Goal: Task Accomplishment & Management: Use online tool/utility

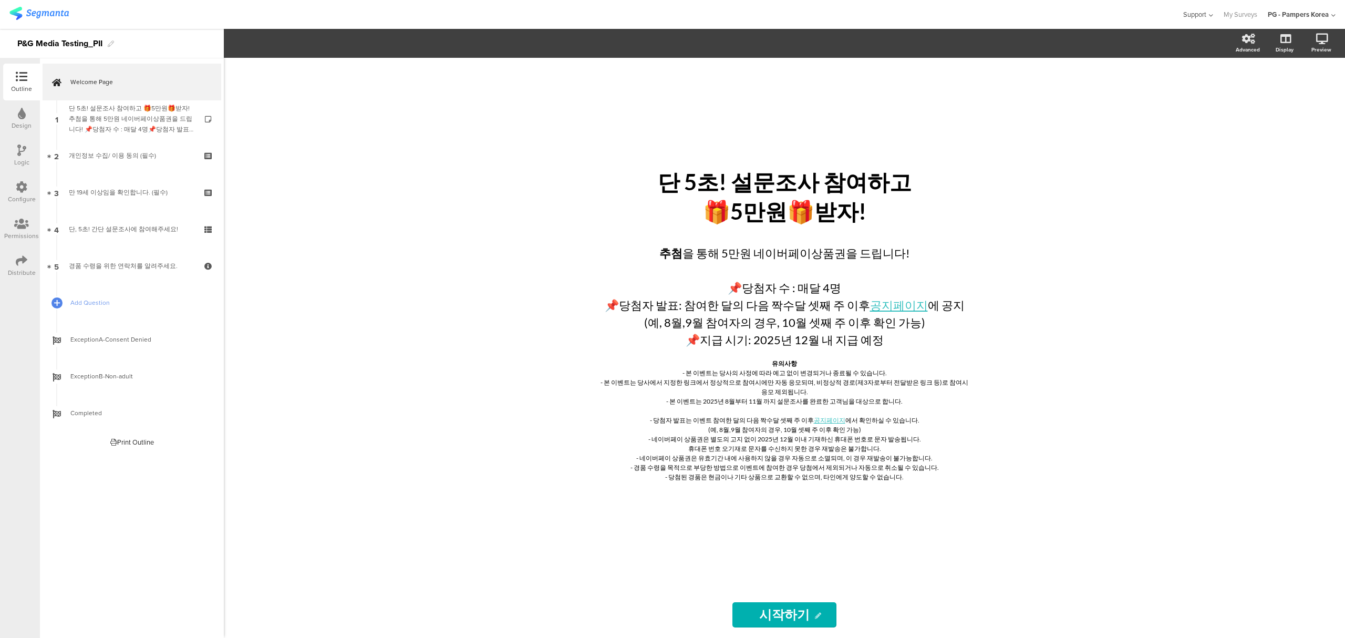
click at [1207, 12] on icon at bounding box center [1209, 16] width 7 height 8
click at [1125, 74] on div "Live Chat" at bounding box center [1146, 73] width 131 height 24
click at [1260, 206] on div "단 5초! 설문조사 참여하고 🎁5만원🎁받자! 단 5초! 설문조사 참여하고 🎁5만원🎁받자! 추첨 을 통해 5만원 네이버페이상품권을 드립니다! 📌…" at bounding box center [784, 348] width 1121 height 580
click at [1258, 185] on div "단 5초! 설문조사 참여하고 🎁5만원🎁받자! 단 5초! 설문조사 참여하고 🎁5만원🎁받자! 추첨 을 통해 5만원 네이버페이상품권을 드립니다! 📌…" at bounding box center [784, 348] width 1121 height 580
click at [445, 222] on div "단 5초! 설문조사 참여하고 🎁5만원🎁받자! 단 5초! 설문조사 참여하고 🎁5만원🎁받자! 추첨 을 통해 5만원 네이버페이상품권을 드립니다! 📌…" at bounding box center [784, 348] width 1121 height 580
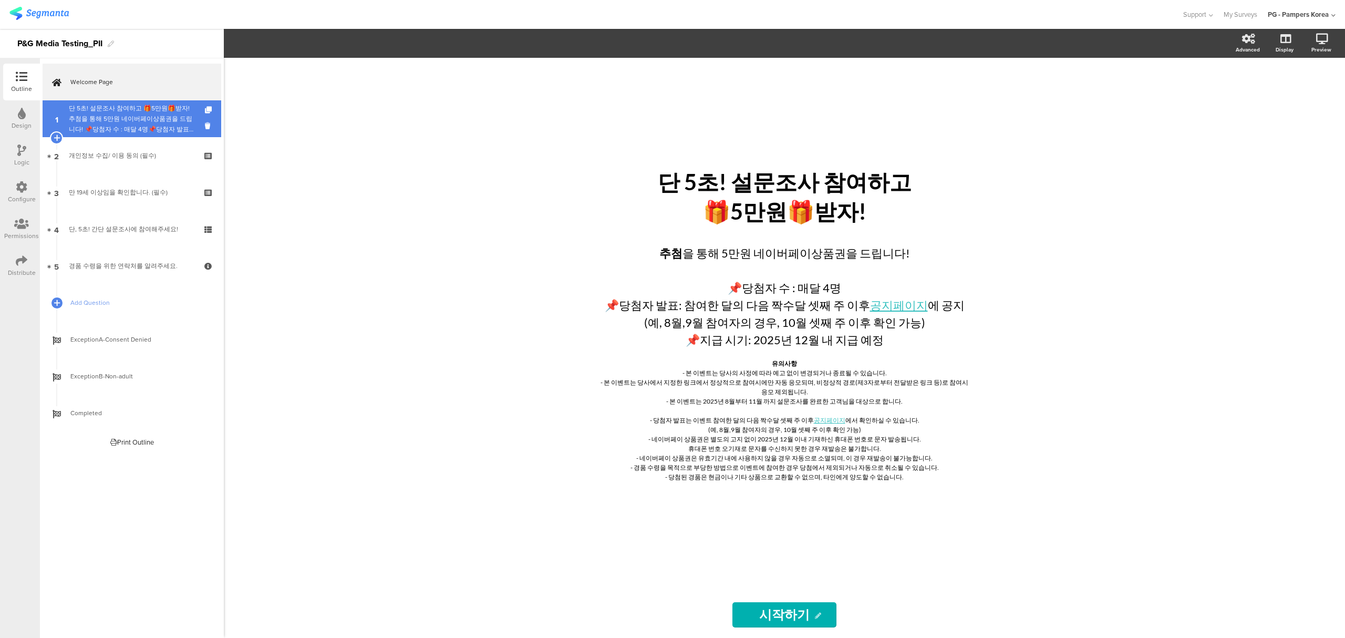
click at [152, 130] on div "단 5초! 설문조사 참여하고 🎁5만원🎁받자!추첨을 통해 5만원 네이버페이상품권을 드립니다! 📌당첨자 수 : 매달 4명📌당첨자 발표: 이벤트 참…" at bounding box center [132, 119] width 126 height 32
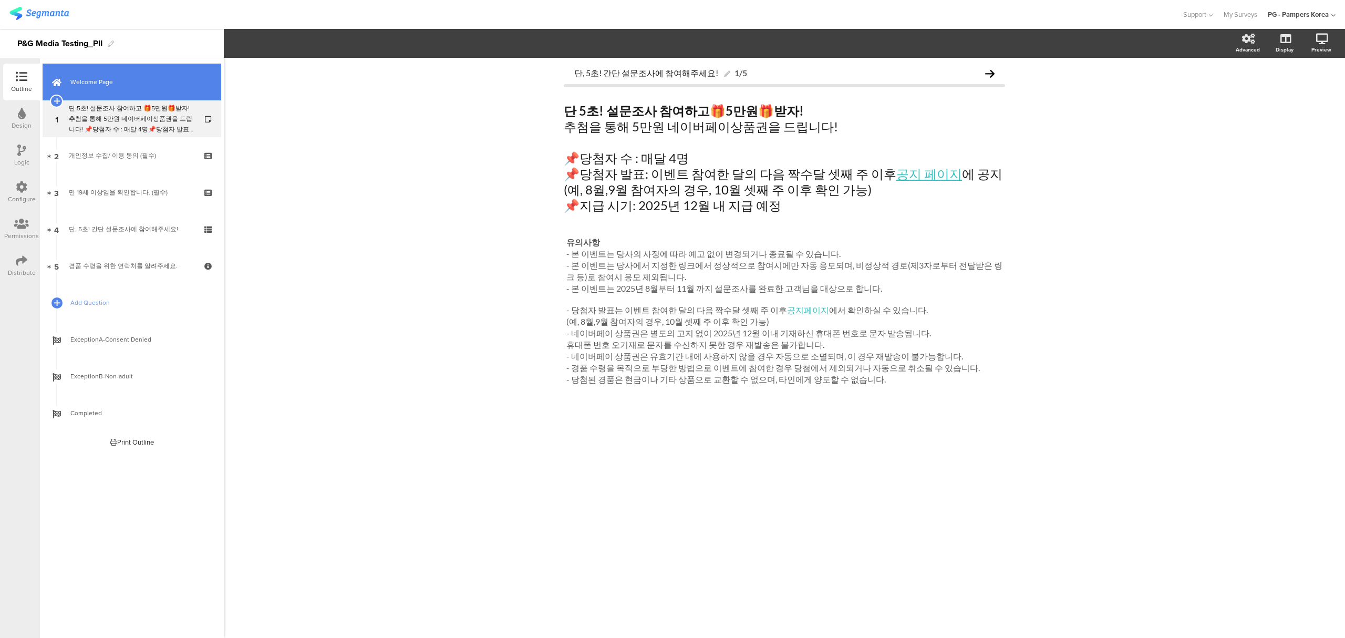
click at [99, 74] on link "Welcome Page" at bounding box center [132, 82] width 179 height 37
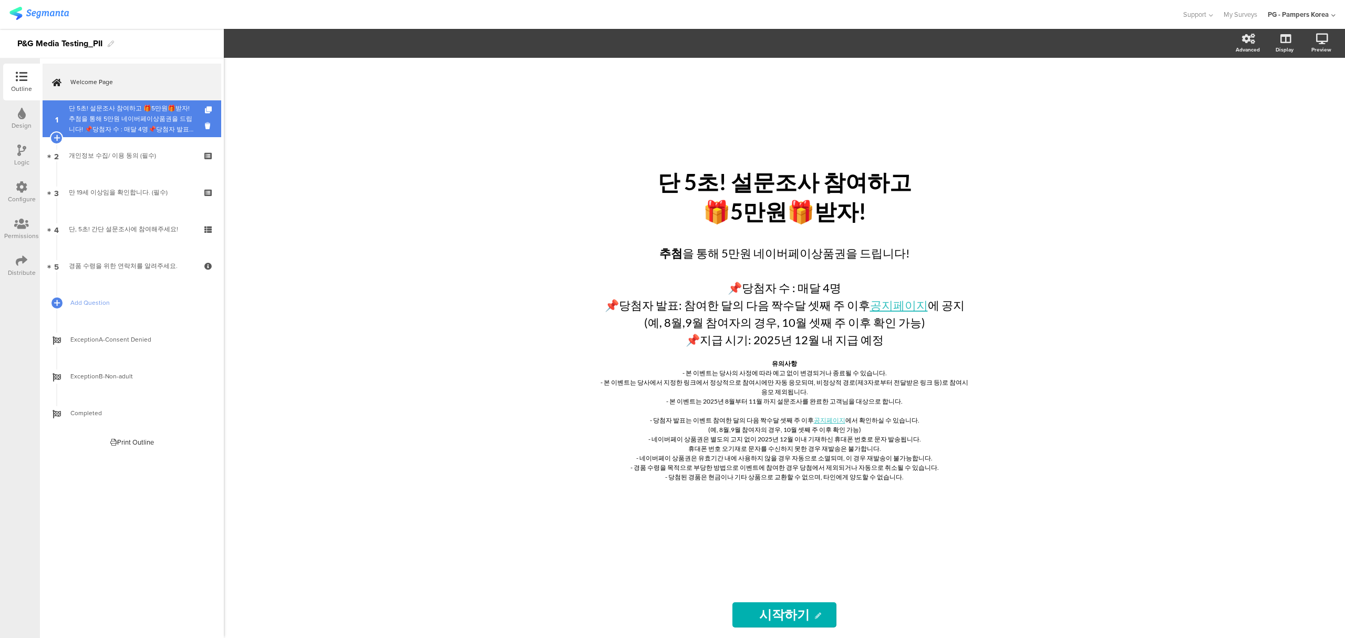
click at [152, 115] on div "단 5초! 설문조사 참여하고 🎁5만원🎁받자!추첨을 통해 5만원 네이버페이상품권을 드립니다! 📌당첨자 수 : 매달 4명📌당첨자 발표: 이벤트 참…" at bounding box center [132, 119] width 126 height 32
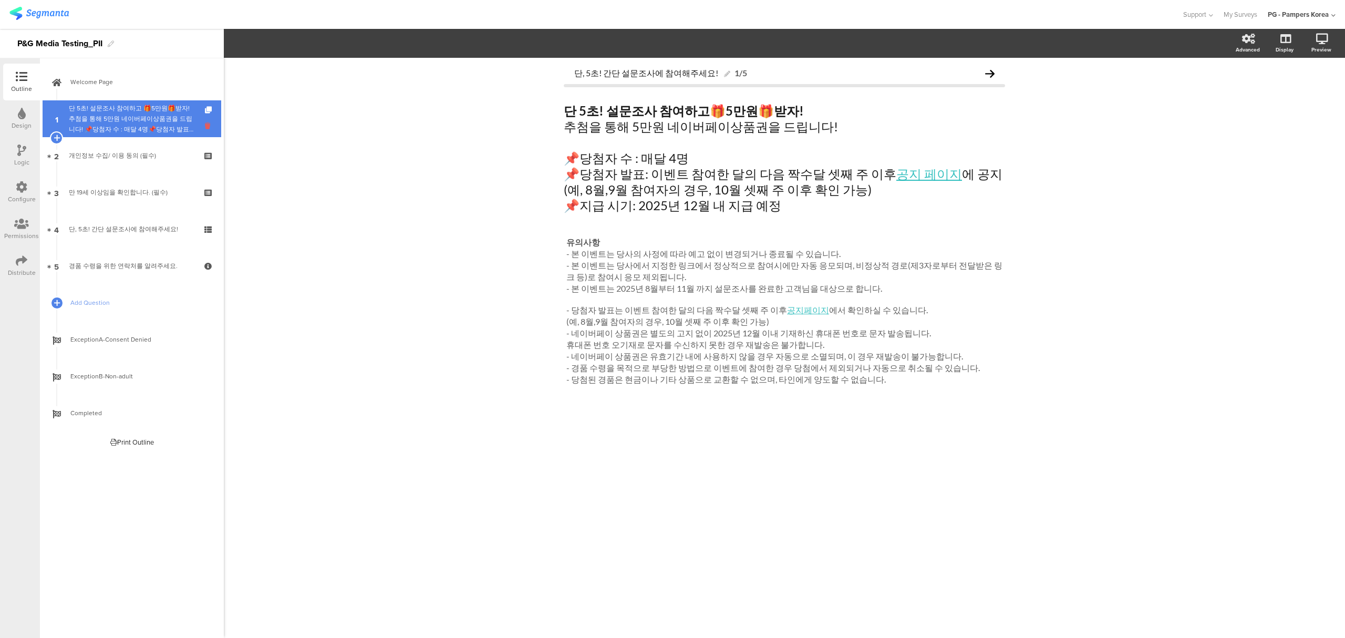
click at [207, 127] on icon at bounding box center [209, 126] width 9 height 10
